Goal: Find specific page/section: Find specific page/section

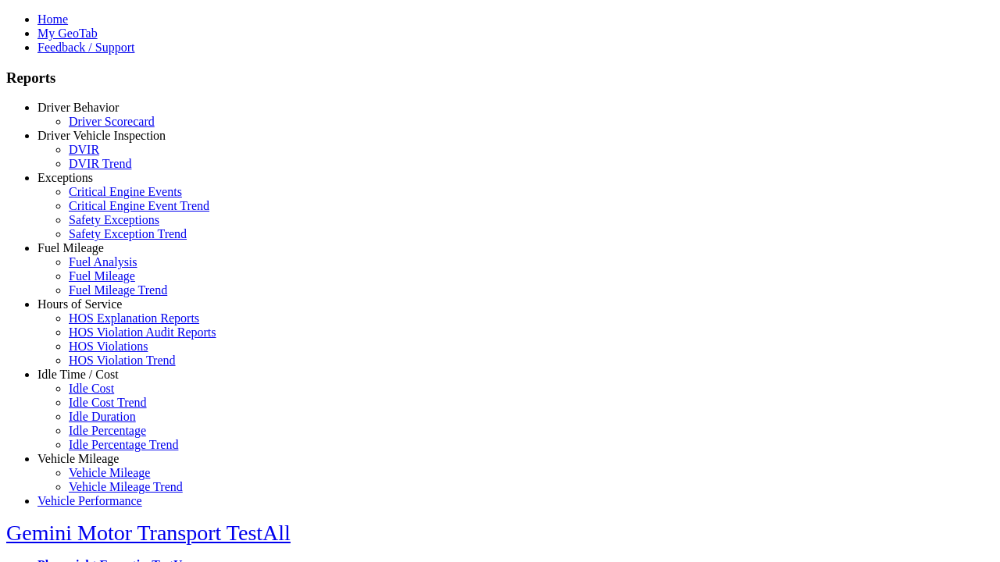
click at [90, 114] on link "Driver Behavior" at bounding box center [77, 107] width 81 height 13
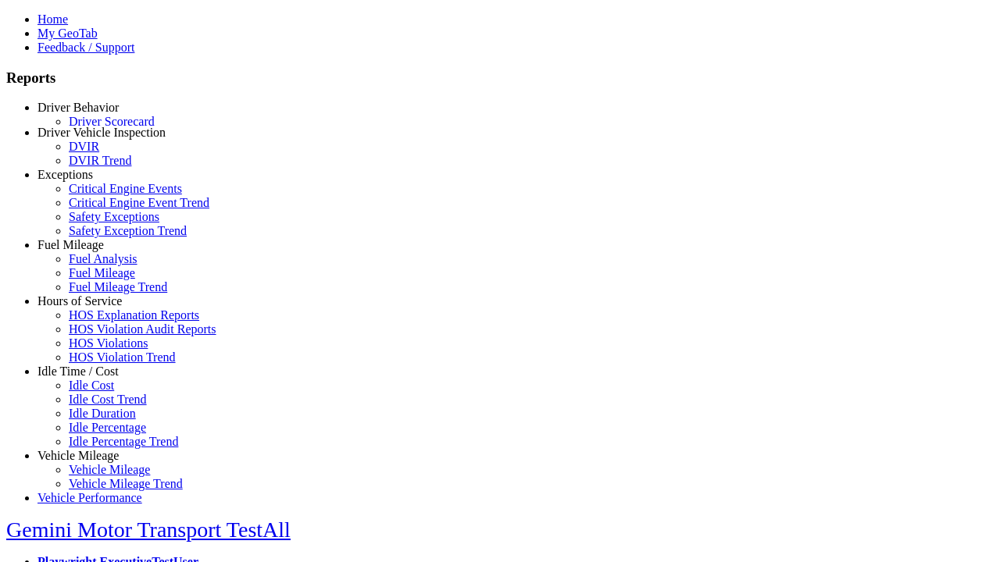
scroll to position [2, 0]
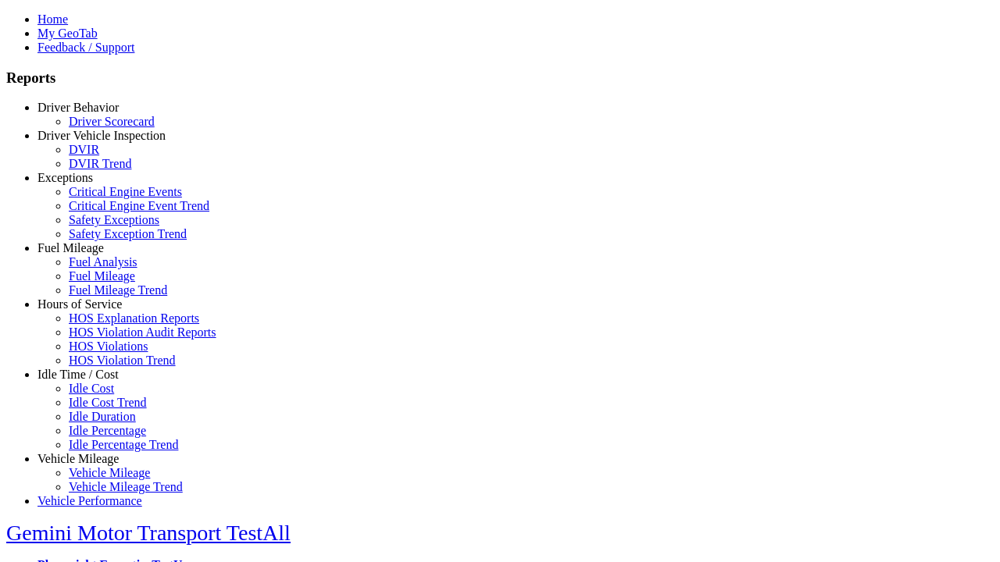
click at [102, 128] on link "Driver Scorecard" at bounding box center [112, 121] width 86 height 13
